Goal: Browse casually: Explore the website without a specific task or goal

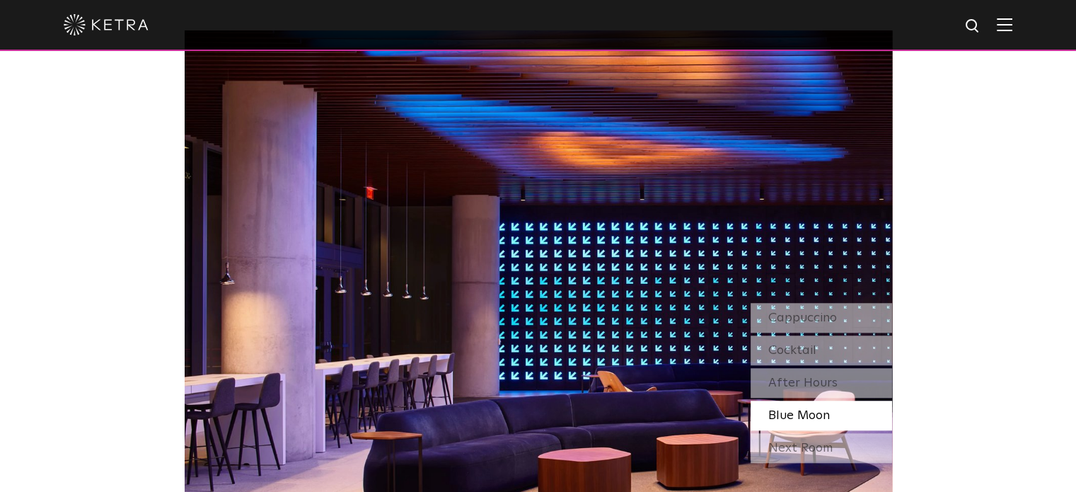
scroll to position [1132, 0]
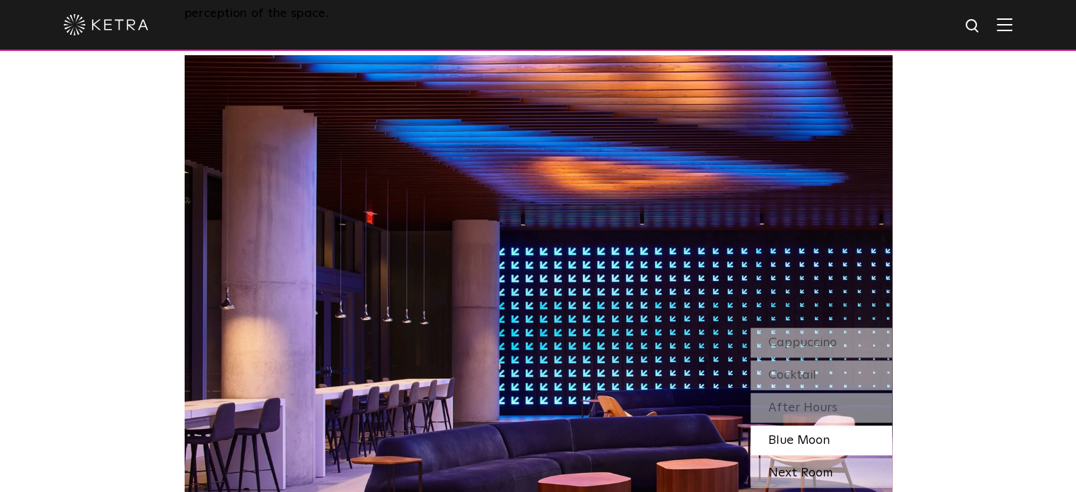
click at [803, 476] on div "Next Room" at bounding box center [822, 473] width 142 height 30
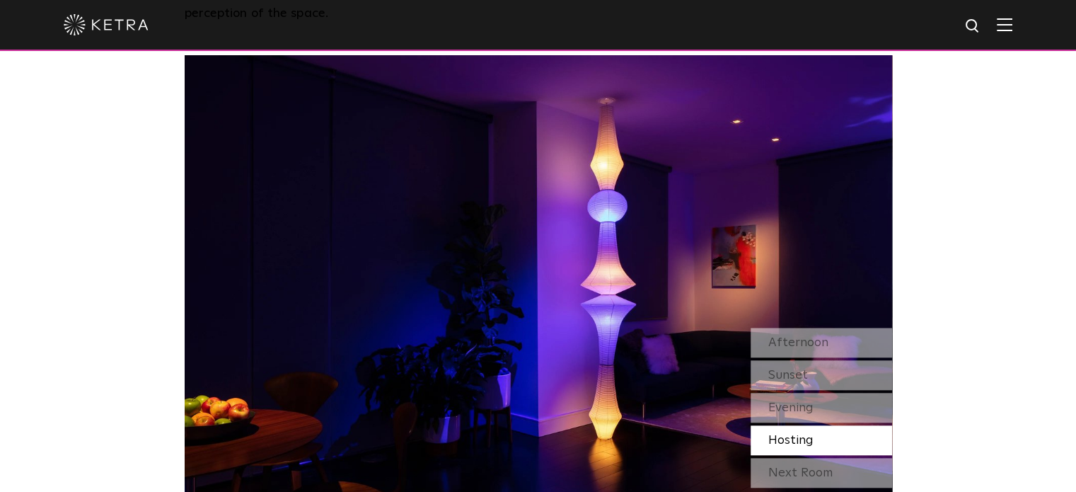
click at [803, 476] on div "Next Room" at bounding box center [822, 473] width 142 height 30
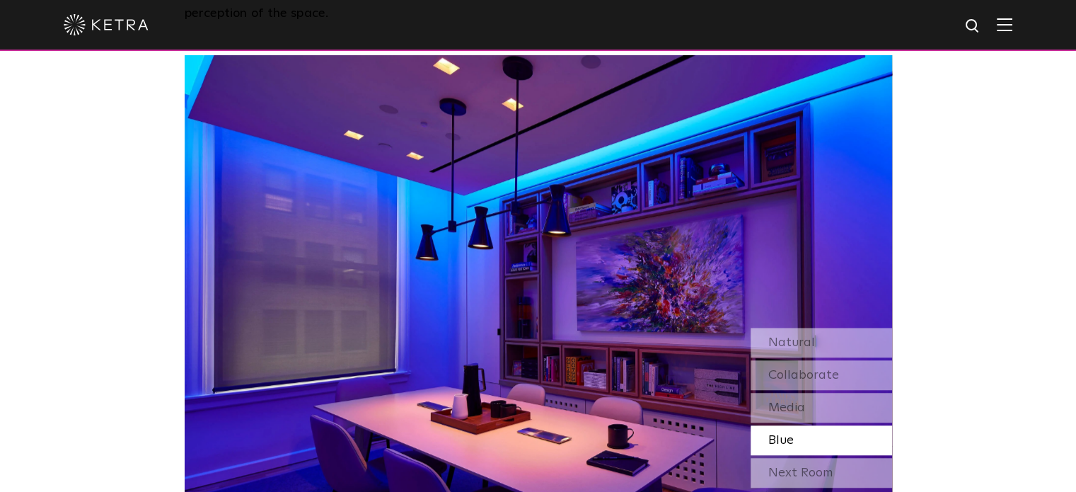
click at [803, 476] on div "Next Room" at bounding box center [822, 473] width 142 height 30
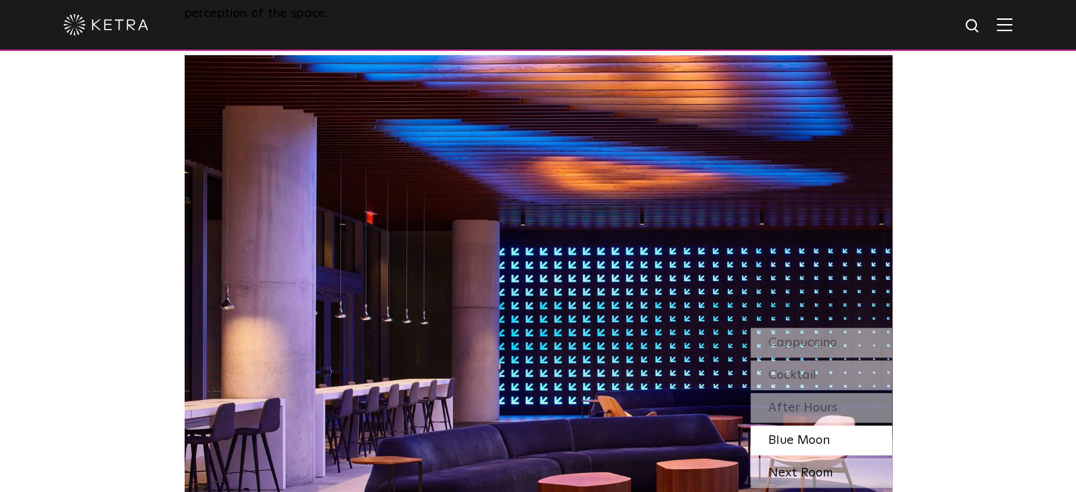
click at [803, 476] on div "Next Room" at bounding box center [822, 473] width 142 height 30
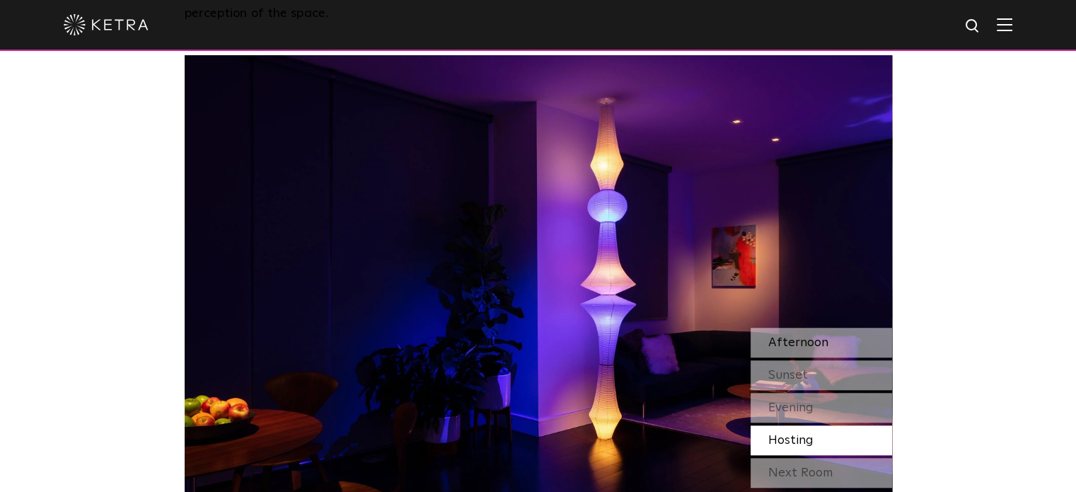
click at [798, 338] on span "Afternoon" at bounding box center [798, 342] width 60 height 13
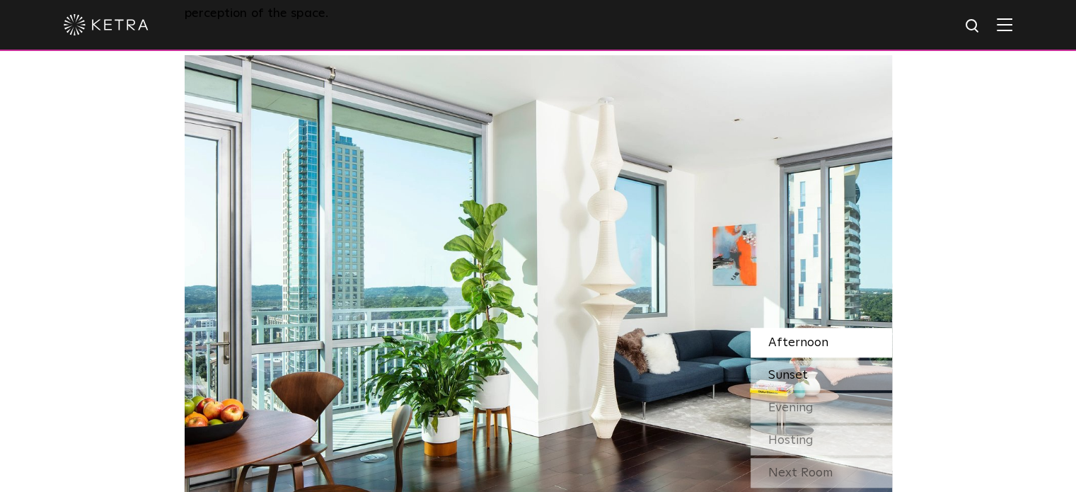
click at [795, 376] on span "Sunset" at bounding box center [788, 375] width 40 height 13
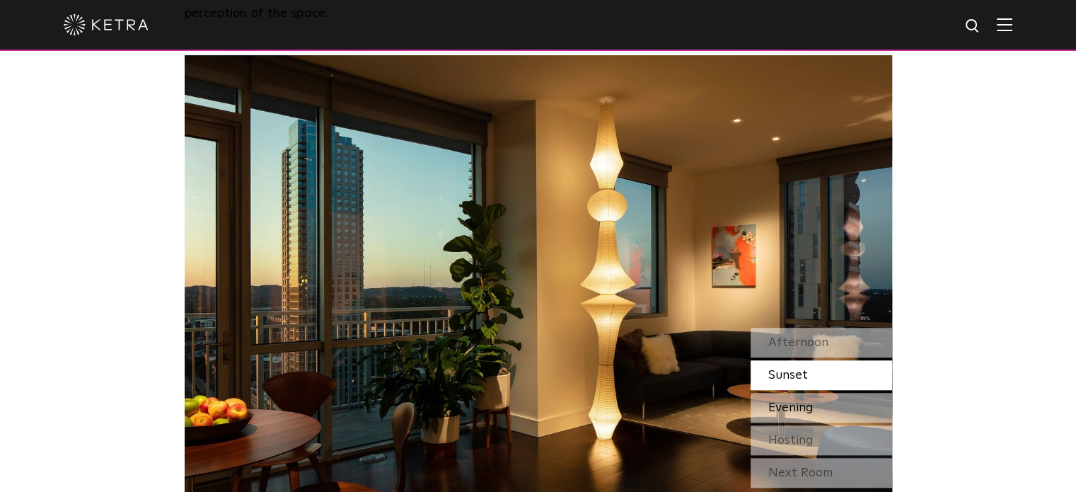
click at [819, 403] on div "Evening" at bounding box center [822, 408] width 142 height 30
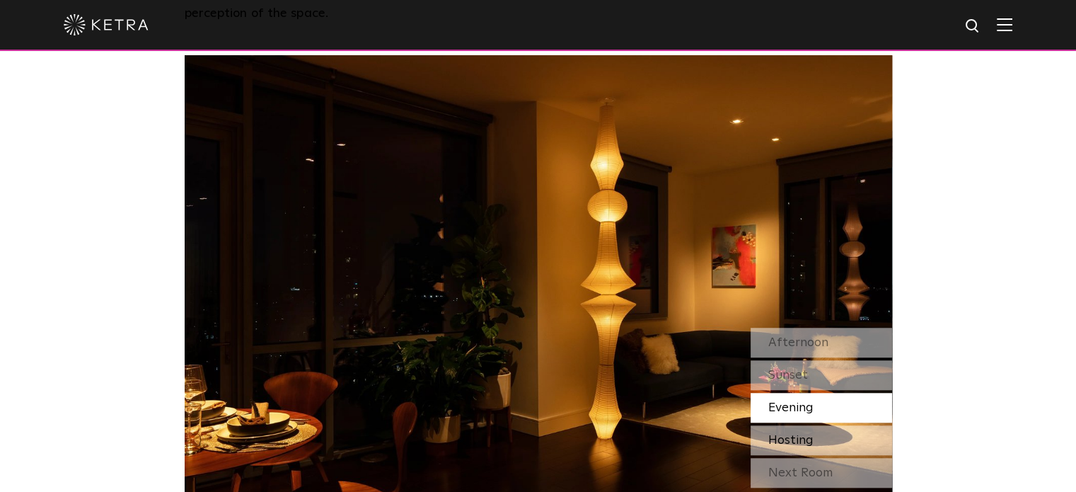
click at [815, 438] on div "Hosting" at bounding box center [822, 440] width 142 height 30
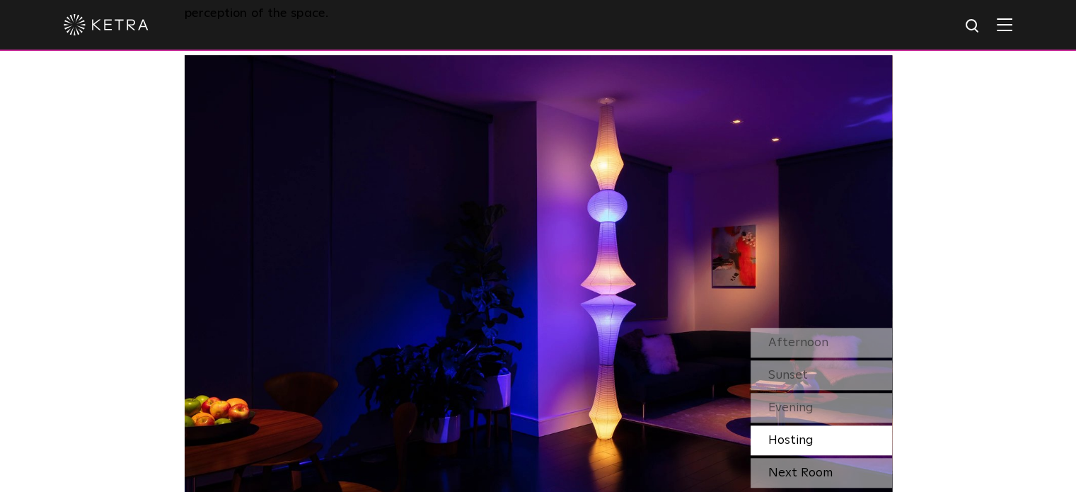
click at [814, 469] on div "Next Room" at bounding box center [822, 473] width 142 height 30
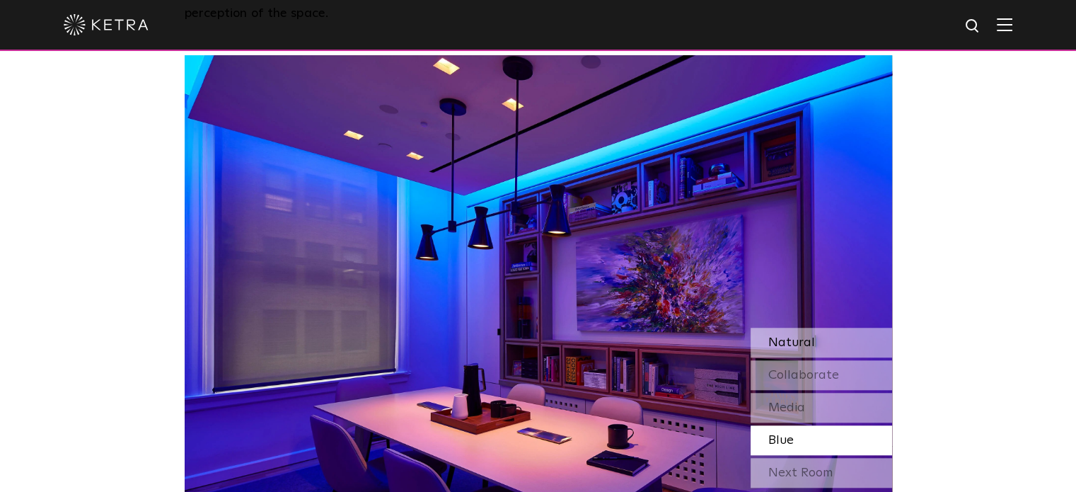
click at [804, 338] on span "Natural" at bounding box center [791, 342] width 47 height 13
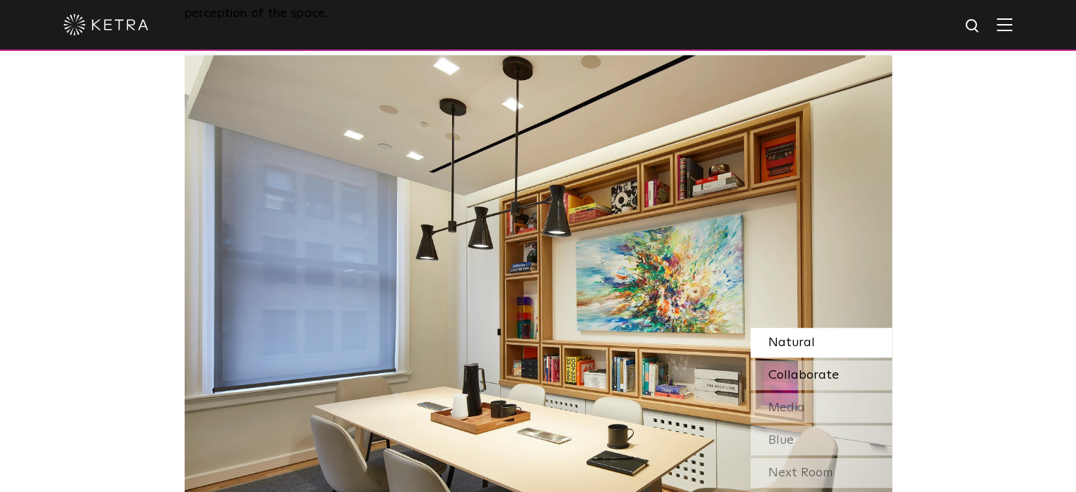
click at [785, 372] on span "Collaborate" at bounding box center [803, 375] width 71 height 13
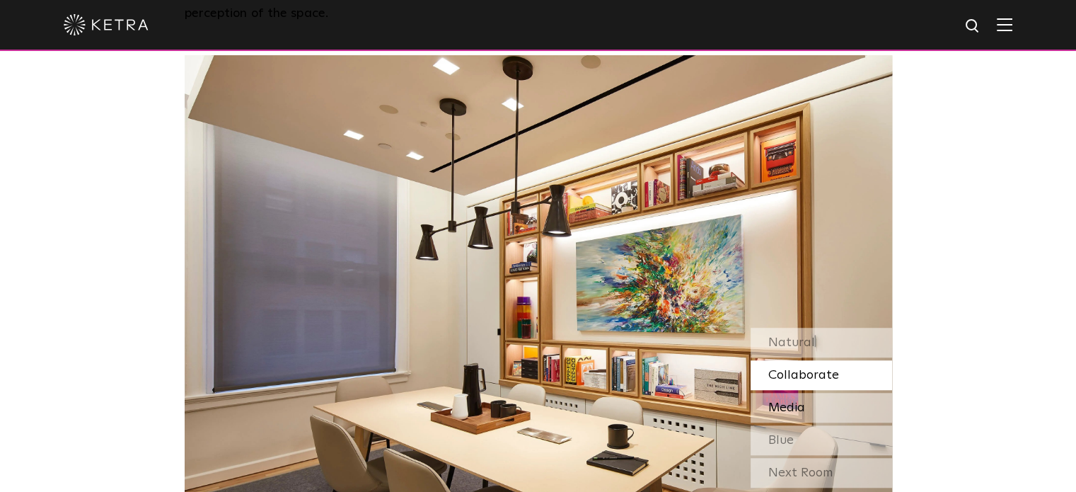
click at [798, 408] on span "Media" at bounding box center [786, 407] width 37 height 13
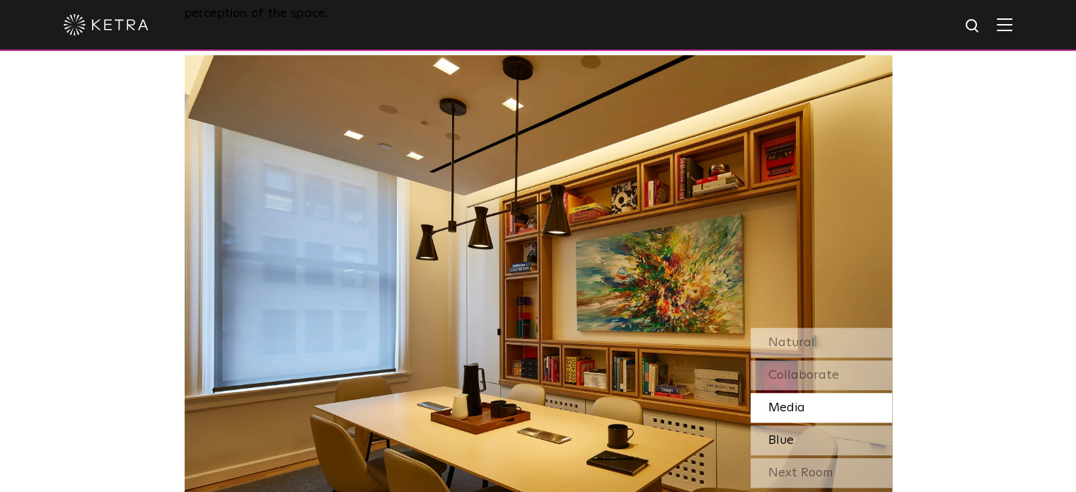
click at [781, 438] on span "Blue" at bounding box center [780, 440] width 25 height 13
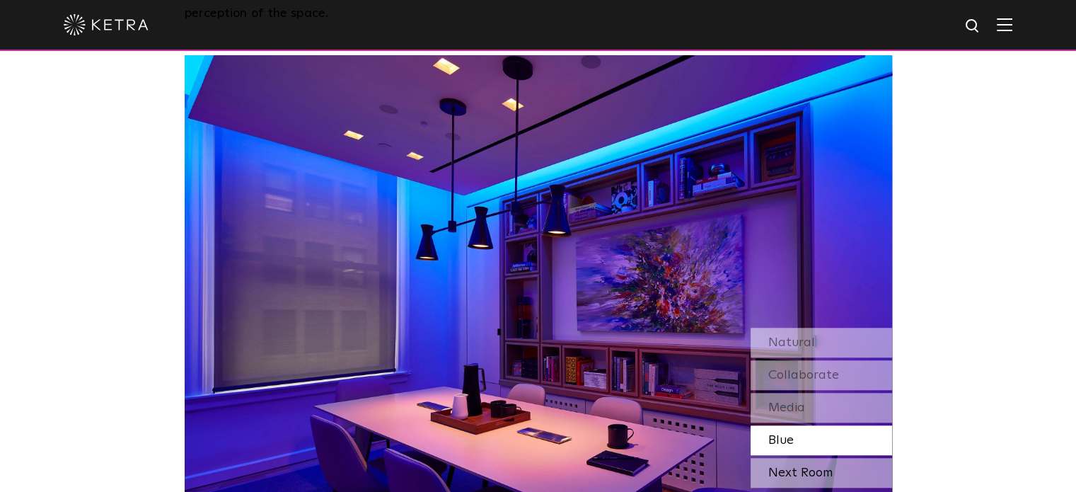
click at [788, 473] on div "Next Room" at bounding box center [822, 473] width 142 height 30
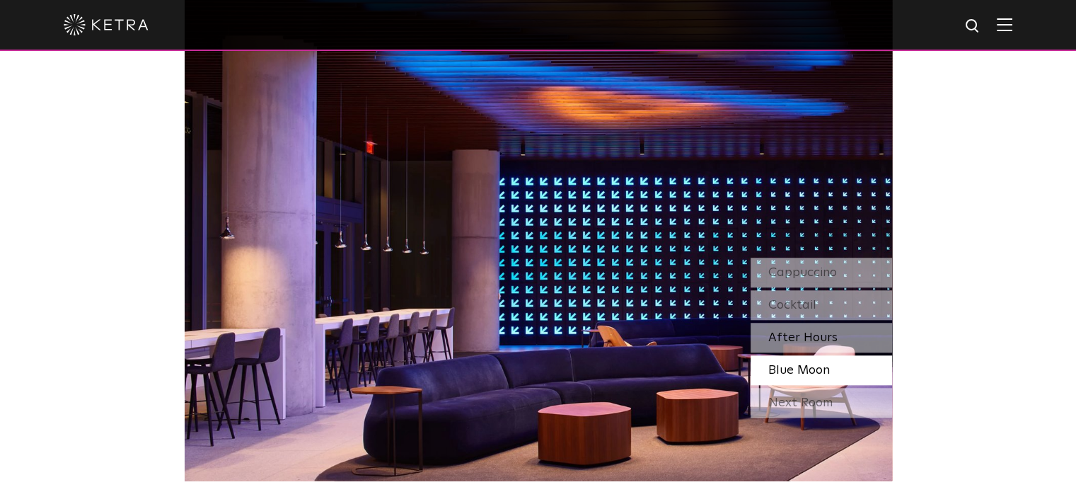
scroll to position [1203, 0]
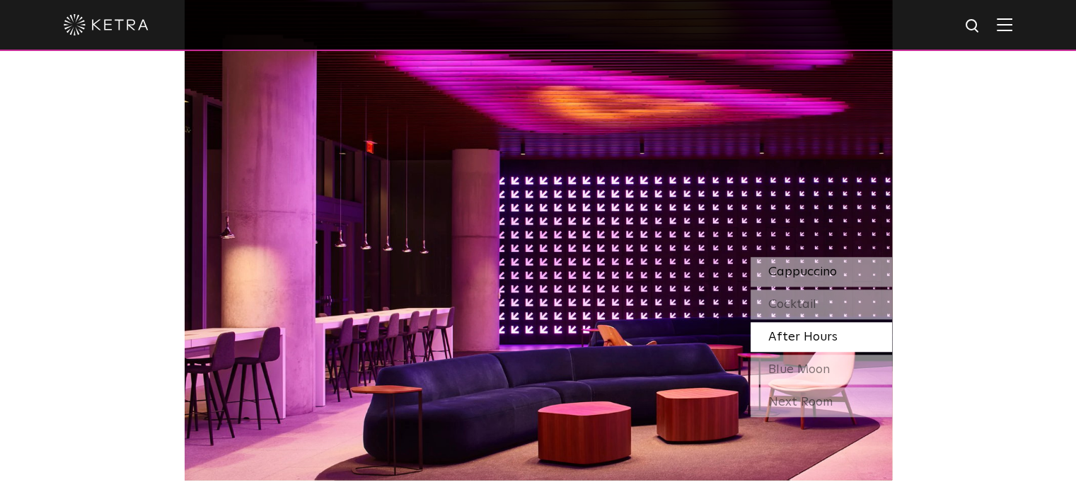
click at [837, 268] on div "Cappuccino" at bounding box center [822, 272] width 142 height 30
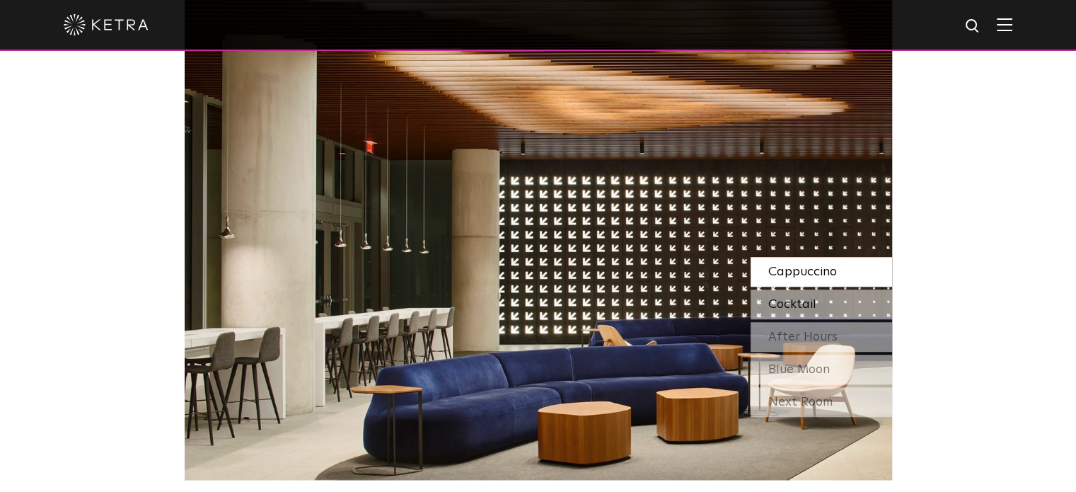
click at [812, 302] on span "Cocktail" at bounding box center [792, 304] width 48 height 13
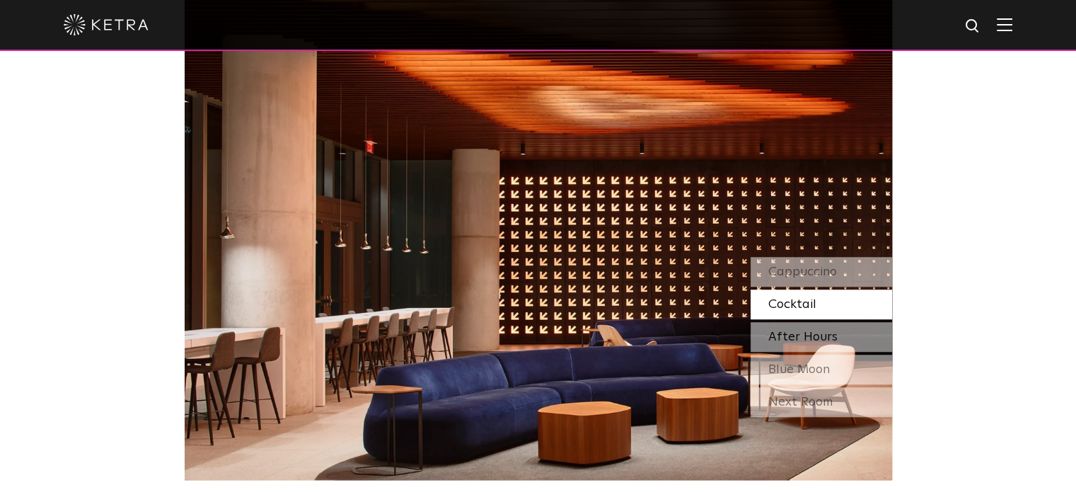
click at [809, 335] on span "After Hours" at bounding box center [802, 336] width 69 height 13
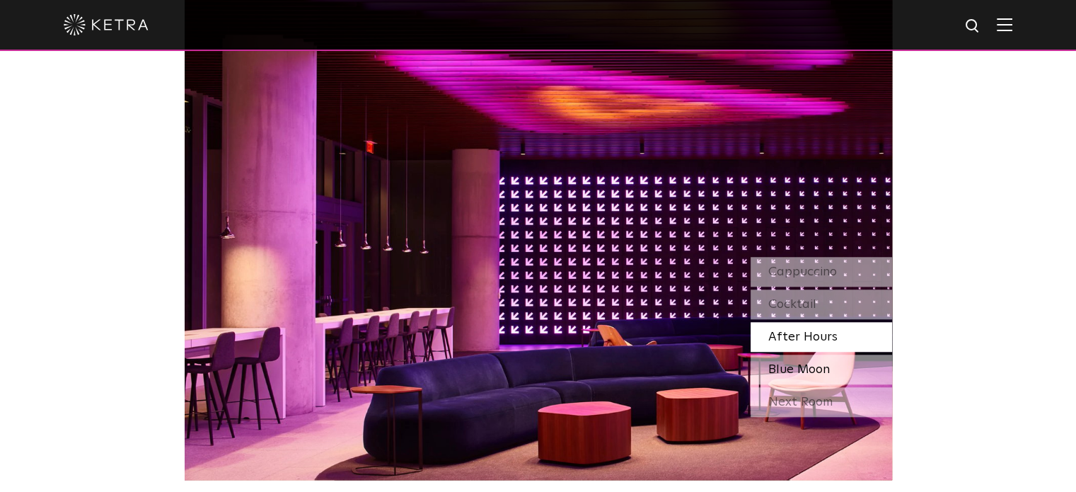
click at [809, 368] on span "Blue Moon" at bounding box center [799, 369] width 62 height 13
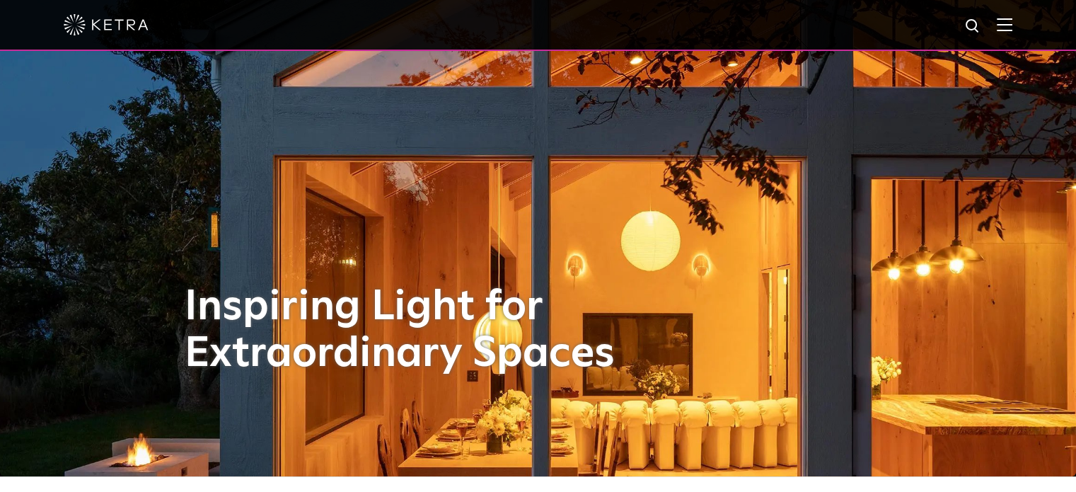
scroll to position [0, 0]
